Goal: Find specific page/section

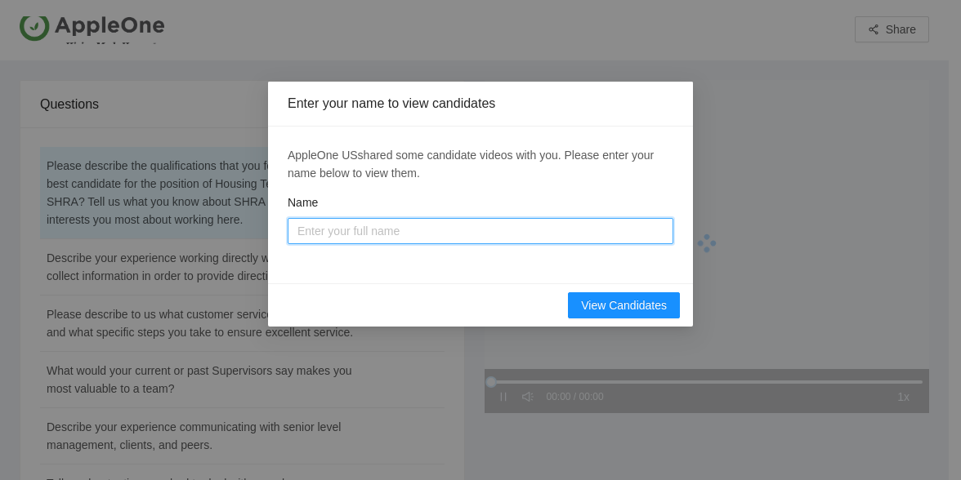
click at [386, 238] on input "Name" at bounding box center [481, 231] width 386 height 26
type input "L"
type input "Jo"
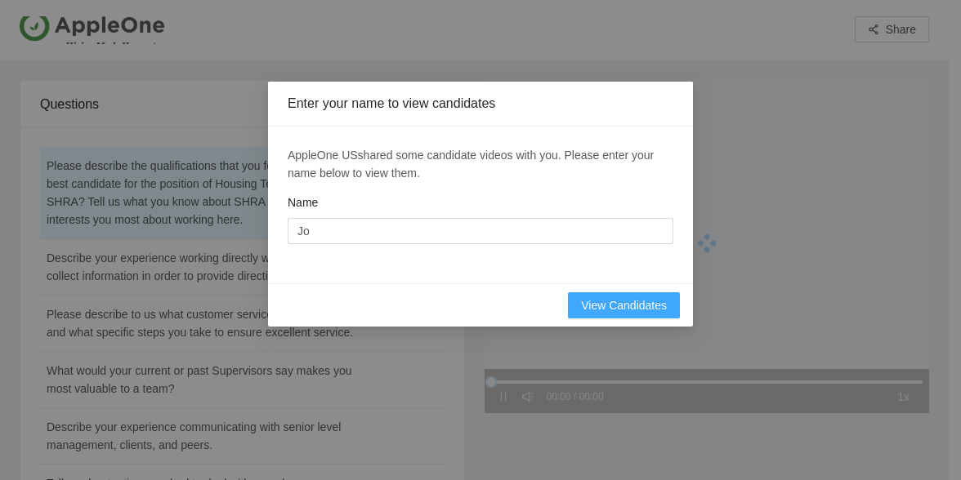
click at [642, 300] on span "View Candidates" at bounding box center [624, 305] width 86 height 18
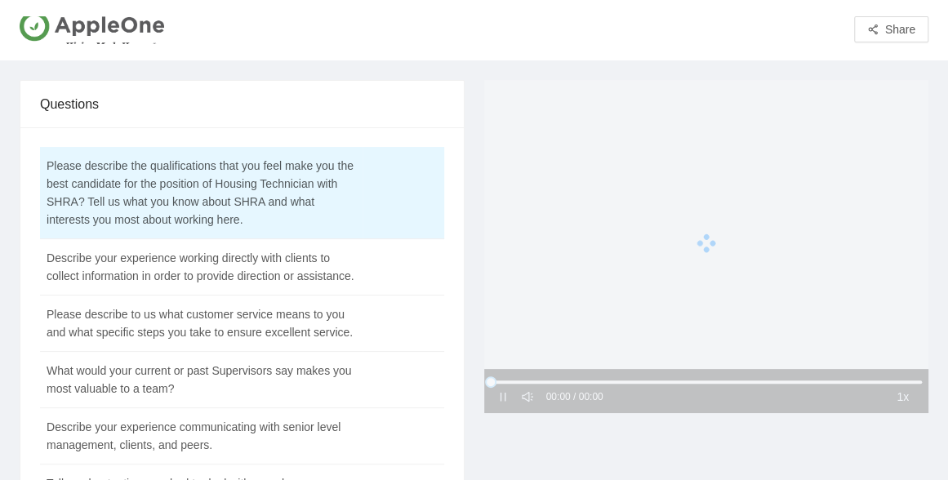
click at [902, 402] on div at bounding box center [706, 243] width 445 height 327
click at [142, 288] on td "Describe your experience working directly with clients to collect information i…" at bounding box center [201, 267] width 323 height 56
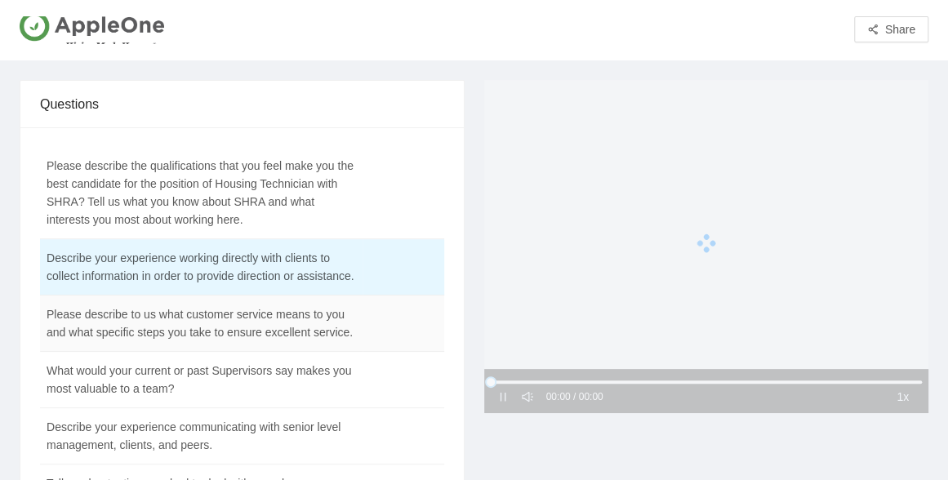
click at [160, 347] on td "Please describe to us what customer service means to you and what specific step…" at bounding box center [201, 324] width 323 height 56
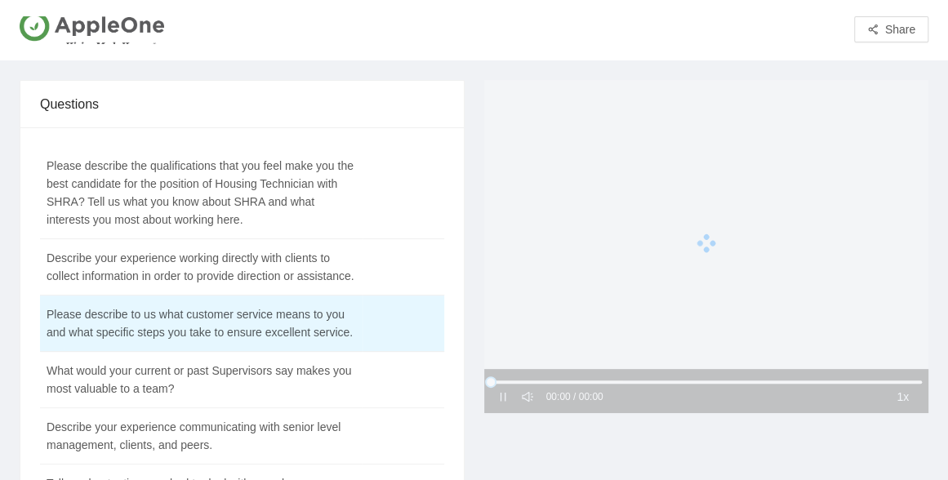
drag, startPoint x: 944, startPoint y: 0, endPoint x: 557, endPoint y: 23, distance: 387.8
click at [557, 23] on div "Share" at bounding box center [474, 30] width 909 height 34
